Goal: Task Accomplishment & Management: Complete application form

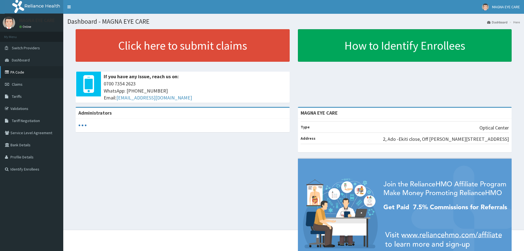
click at [36, 73] on link "PA Code" at bounding box center [31, 72] width 63 height 12
click at [45, 86] on link "Claims" at bounding box center [31, 84] width 63 height 12
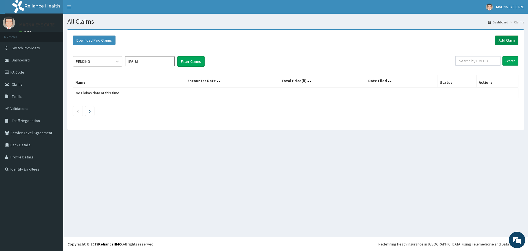
click at [498, 38] on link "Add Claim" at bounding box center [506, 39] width 23 height 9
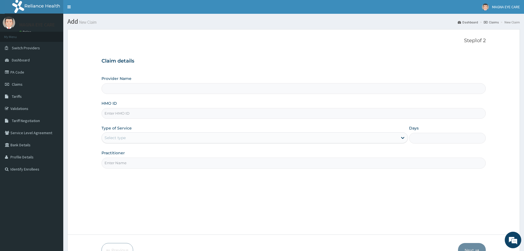
type input "MAGNA EYE CARE"
paste input "SBL/10382/E"
type input "SBL/10382/E"
click at [182, 149] on div "Provider Name MAGNA EYE CARE HMO ID SBL/10382/E Type of Service Select type Day…" at bounding box center [294, 122] width 384 height 92
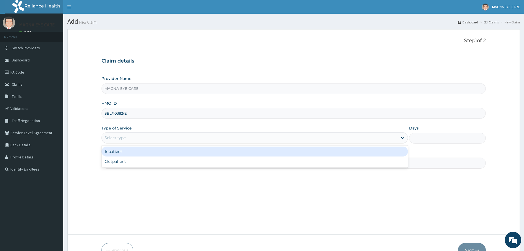
click at [124, 138] on div "Select type" at bounding box center [115, 138] width 21 height 6
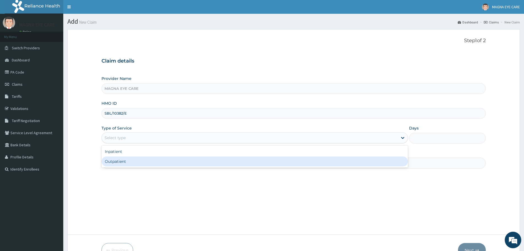
click at [124, 162] on div "Outpatient" at bounding box center [255, 161] width 307 height 10
type input "1"
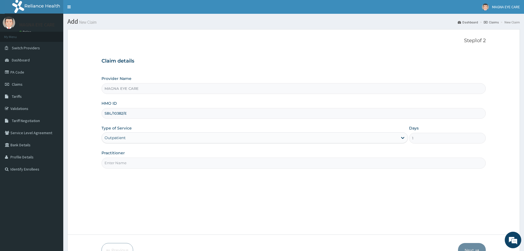
click at [239, 170] on div "Step 1 of 2 Claim details Provider Name MAGNA EYE CARE HMO ID SBL/10382/E Type …" at bounding box center [294, 132] width 384 height 188
click at [237, 168] on input "Practitioner" at bounding box center [294, 162] width 384 height 11
type input "DR ANNABELLE"
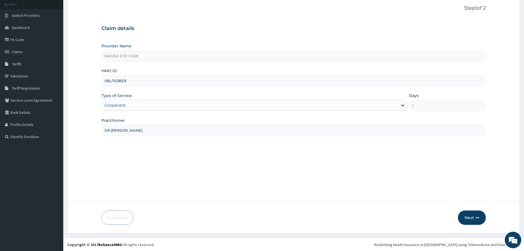
scroll to position [33, 0]
click at [467, 217] on button "Next" at bounding box center [472, 217] width 28 height 14
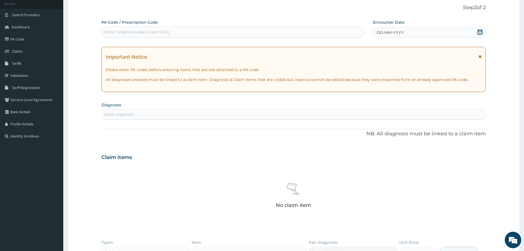
drag, startPoint x: 108, startPoint y: 112, endPoint x: 131, endPoint y: 32, distance: 82.9
click at [131, 32] on div "Enter Code(Secondary Care Only)" at bounding box center [137, 32] width 65 height 6
drag, startPoint x: 131, startPoint y: 31, endPoint x: 112, endPoint y: 30, distance: 18.7
click at [112, 30] on div "Enter Code(Secondary Care Only)" at bounding box center [137, 32] width 65 height 6
click at [113, 29] on div "Enter Code(Secondary Care Only)" at bounding box center [233, 32] width 262 height 9
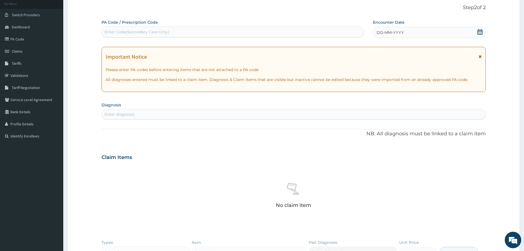
drag, startPoint x: 113, startPoint y: 29, endPoint x: 235, endPoint y: 32, distance: 121.7
click at [235, 32] on div "Enter Code(Secondary Care Only)" at bounding box center [233, 32] width 262 height 9
click at [110, 30] on div "Enter Code(Secondary Care Only)" at bounding box center [137, 32] width 65 height 6
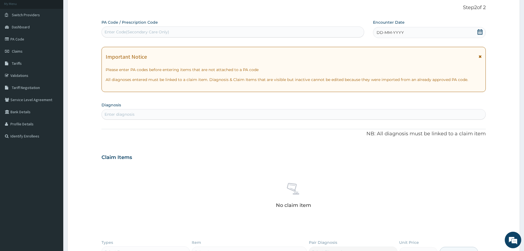
paste input "PA/5E070D"
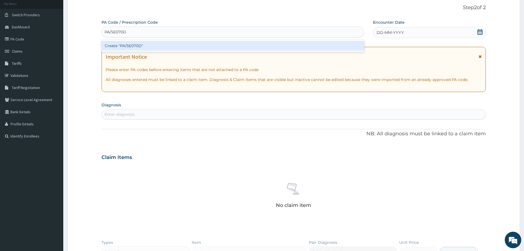
type input "PA/5E070D"
click at [401, 58] on div "PA Code / Prescription Code option Create "PA/5E070D" focused, 1 of 1. 1 result…" at bounding box center [294, 159] width 384 height 279
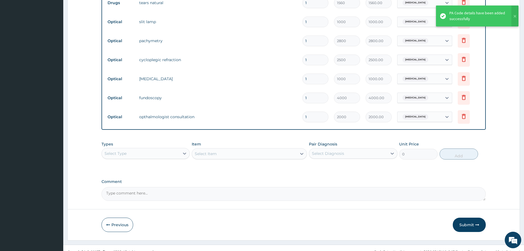
scroll to position [247, 0]
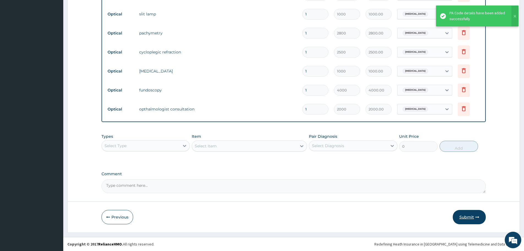
click at [470, 218] on button "Submit" at bounding box center [469, 217] width 33 height 14
